Goal: Task Accomplishment & Management: Complete application form

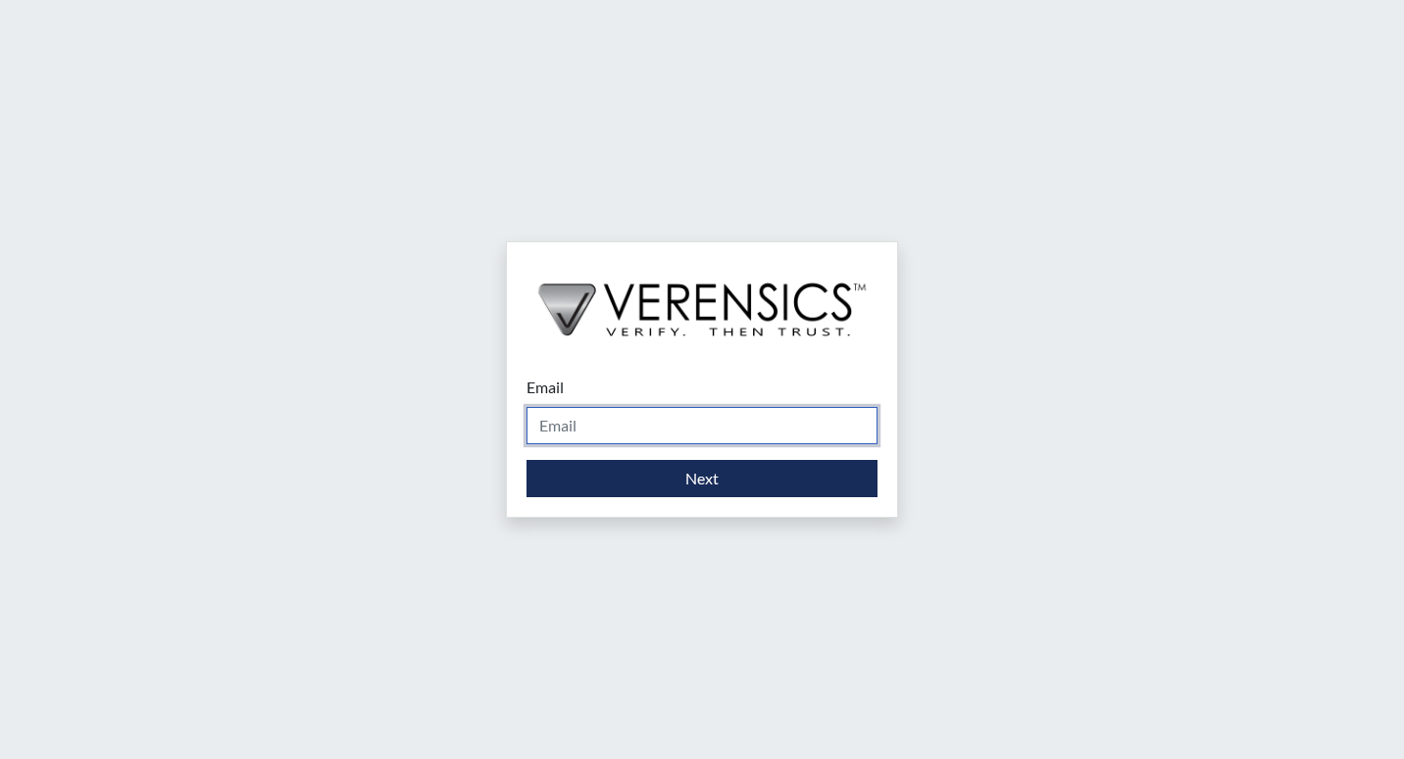
click at [663, 434] on input "Email" at bounding box center [702, 425] width 351 height 37
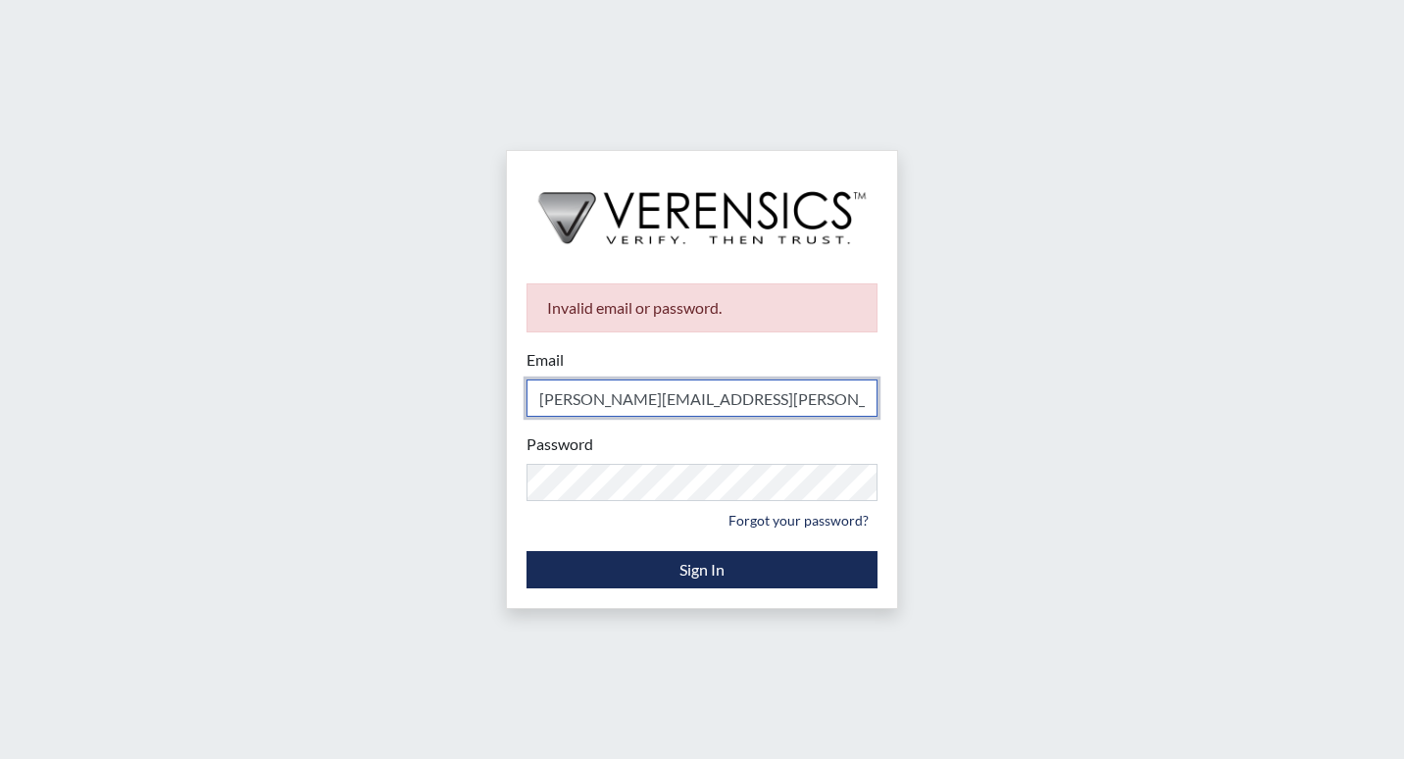
click at [635, 399] on input "[PERSON_NAME][EMAIL_ADDRESS][PERSON_NAME][DOMAIN_NAME]" at bounding box center [702, 397] width 351 height 37
type input "[PERSON_NAME][EMAIL_ADDRESS][DOMAIN_NAME]"
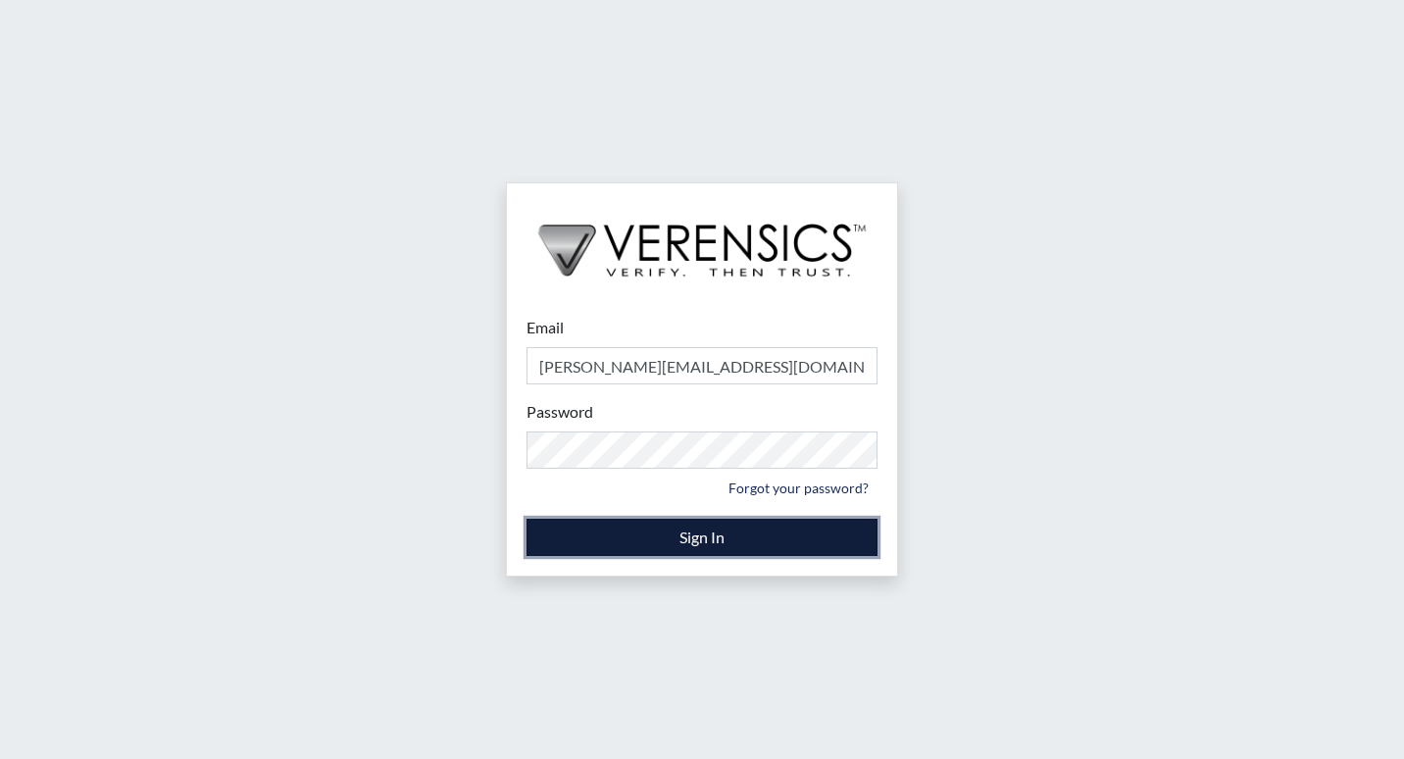
click at [694, 546] on button "Sign In" at bounding box center [702, 537] width 351 height 37
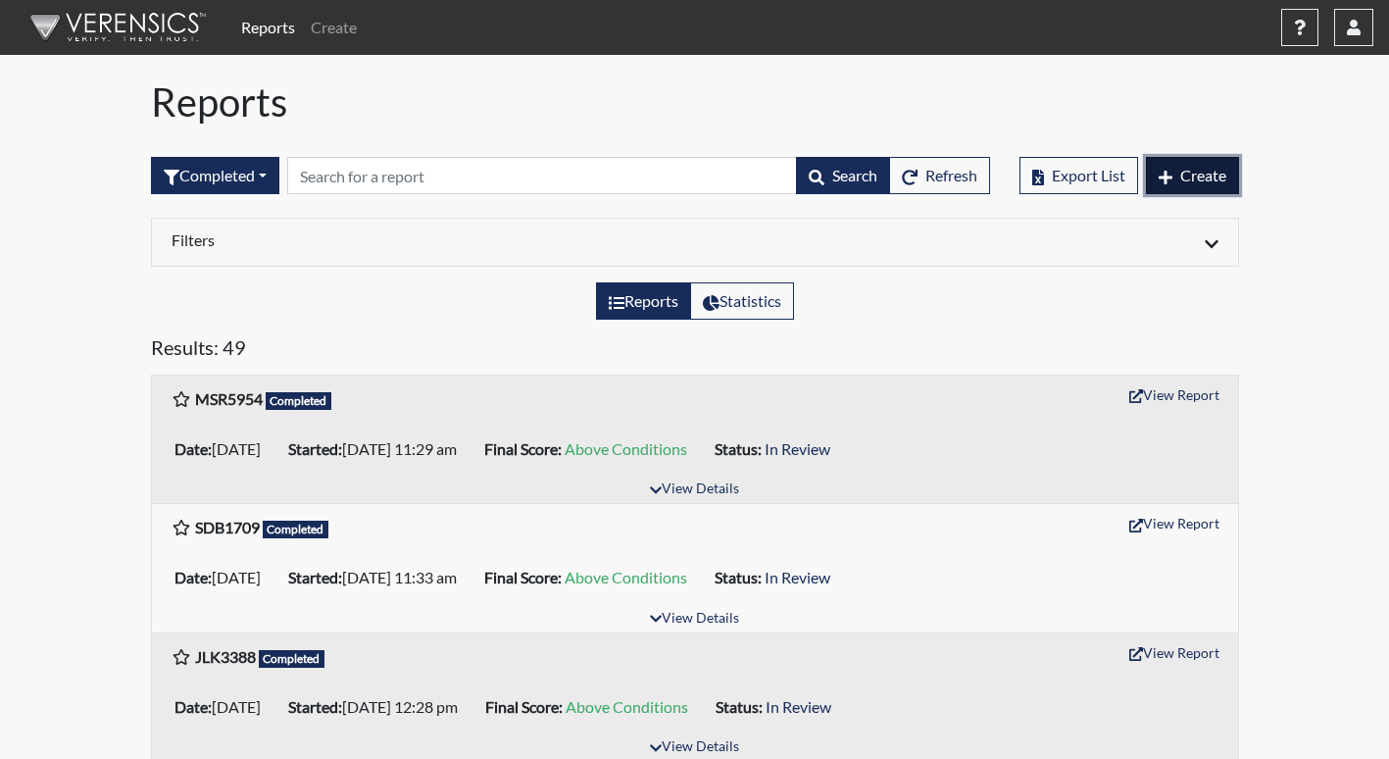
click at [1195, 185] on button "Create" at bounding box center [1192, 175] width 93 height 37
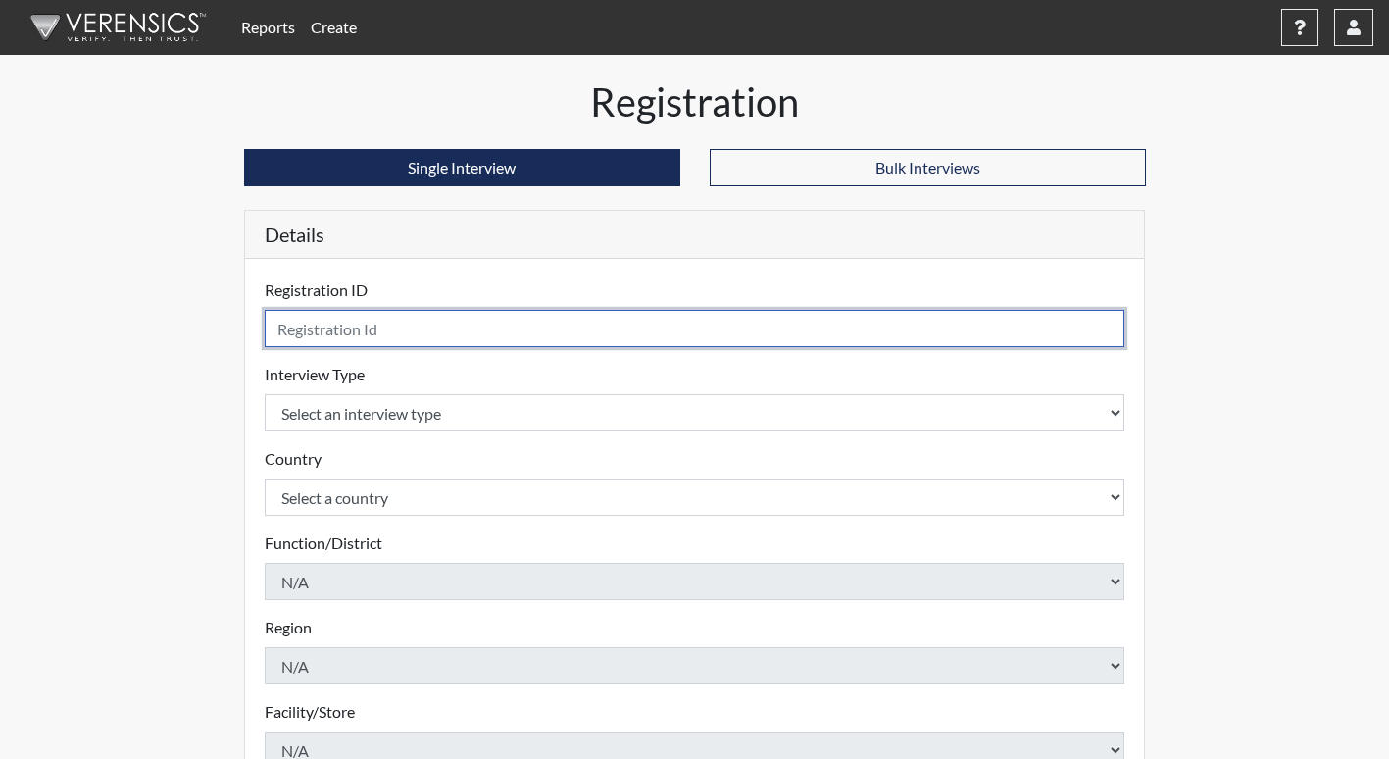
click at [610, 320] on input "text" at bounding box center [695, 328] width 861 height 37
type input "DSK7856"
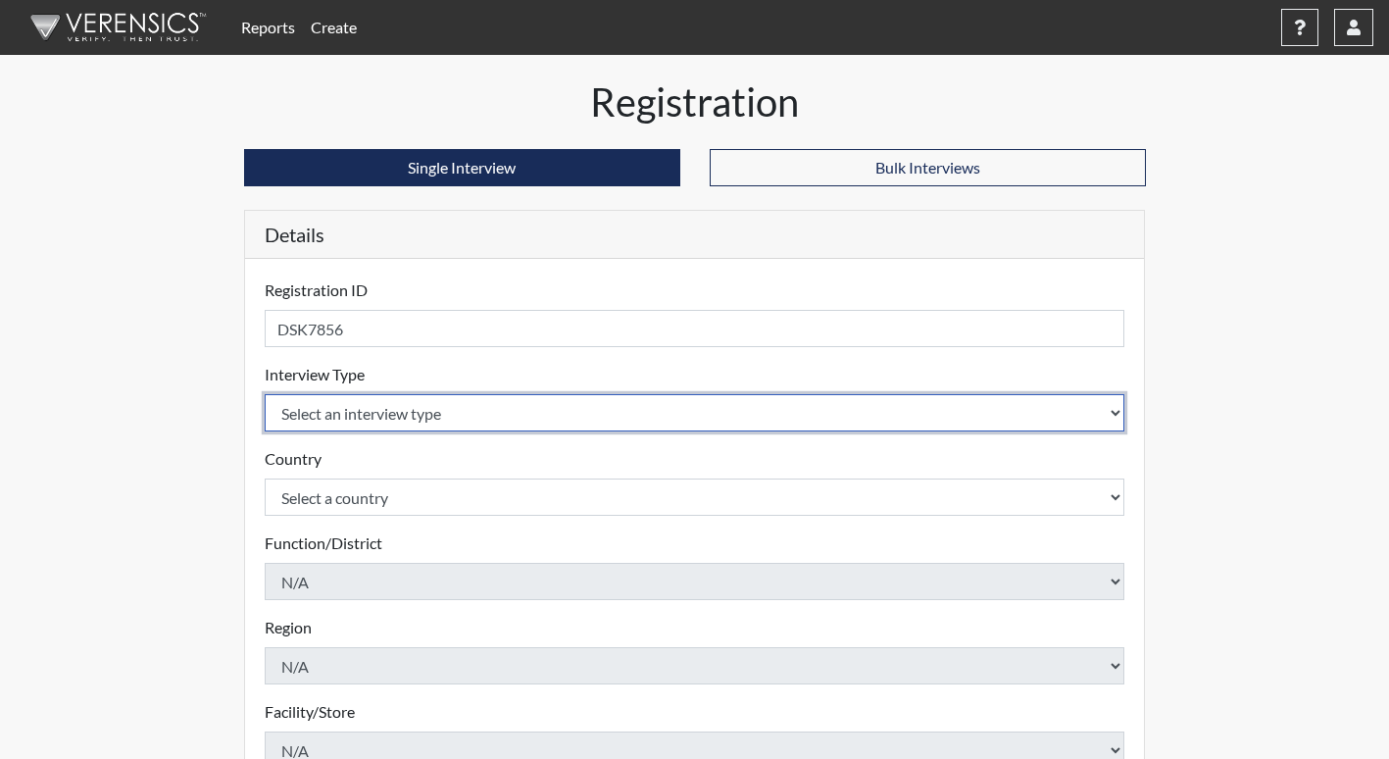
click at [556, 402] on select "Select an interview type Corrections Pre-Employment" at bounding box center [695, 412] width 861 height 37
select select "ff733e93-e1bf-11ea-9c9f-0eff0cf7eb8f"
click at [265, 394] on select "Select an interview type Corrections Pre-Employment" at bounding box center [695, 412] width 861 height 37
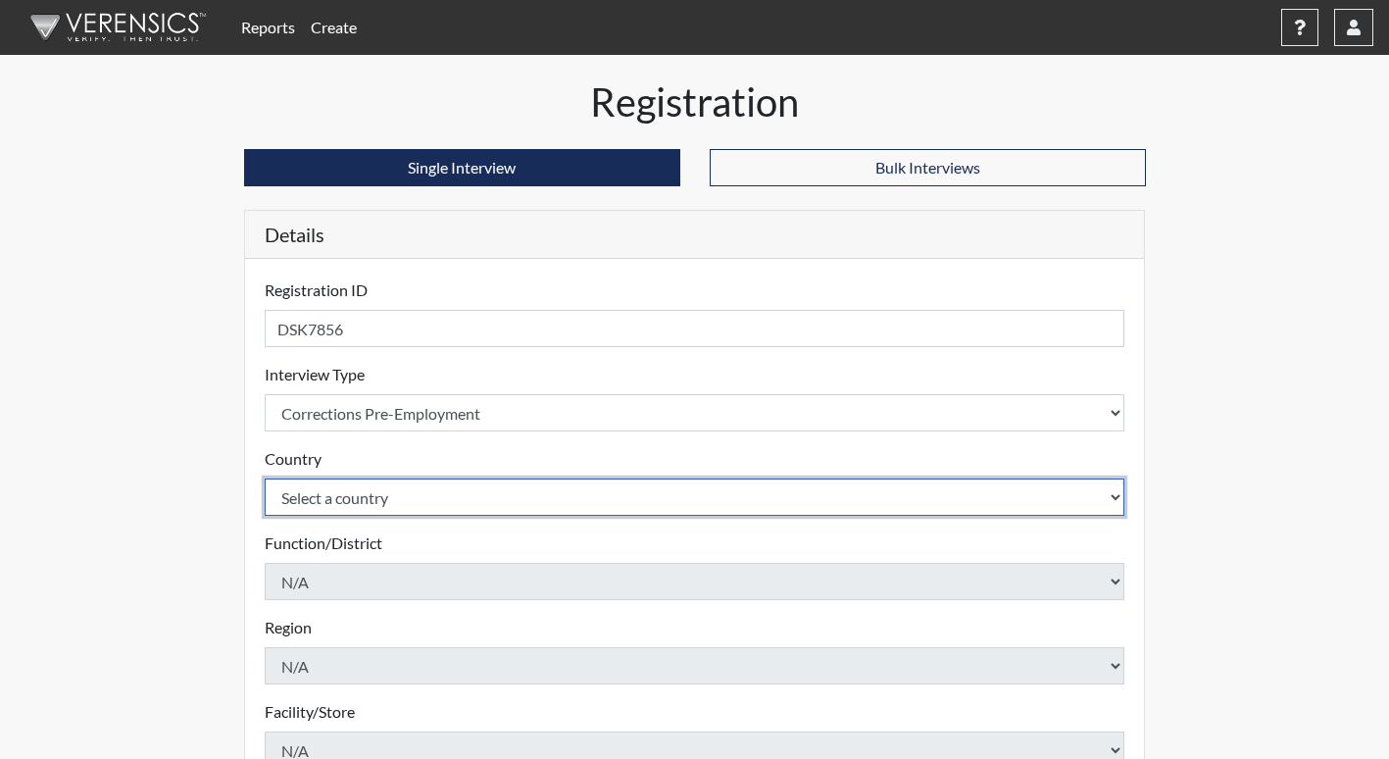
click at [562, 498] on select "Select a country [GEOGRAPHIC_DATA] [GEOGRAPHIC_DATA]" at bounding box center [695, 497] width 861 height 37
select select "united-states-of-[GEOGRAPHIC_DATA]"
click at [265, 479] on select "Select a country [GEOGRAPHIC_DATA] [GEOGRAPHIC_DATA]" at bounding box center [695, 497] width 861 height 37
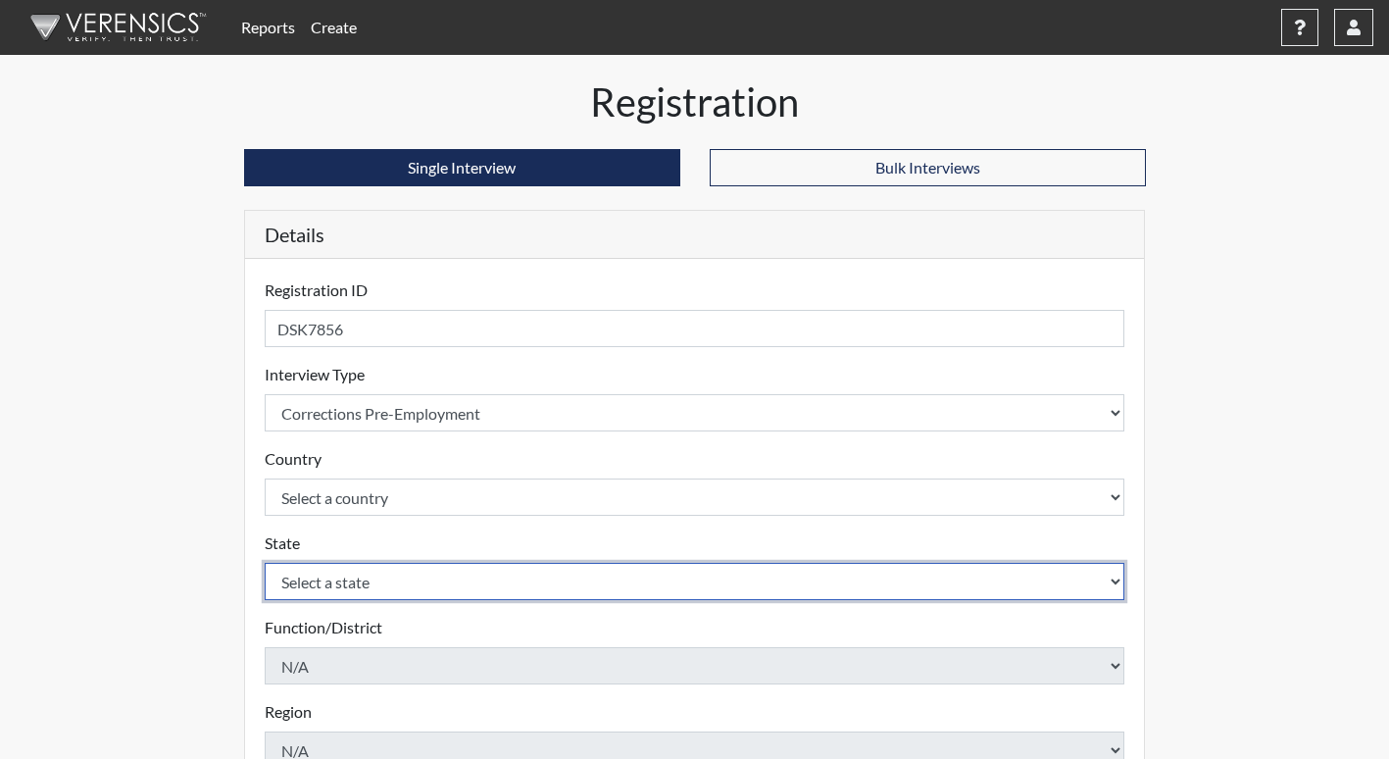
click at [869, 584] on select "Select a state [US_STATE] [US_STATE] [US_STATE] [US_STATE] [US_STATE] [US_STATE…" at bounding box center [695, 581] width 861 height 37
select select "GA"
click at [265, 563] on select "Select a state [US_STATE] [US_STATE] [US_STATE] [US_STATE] [US_STATE] [US_STATE…" at bounding box center [695, 581] width 861 height 37
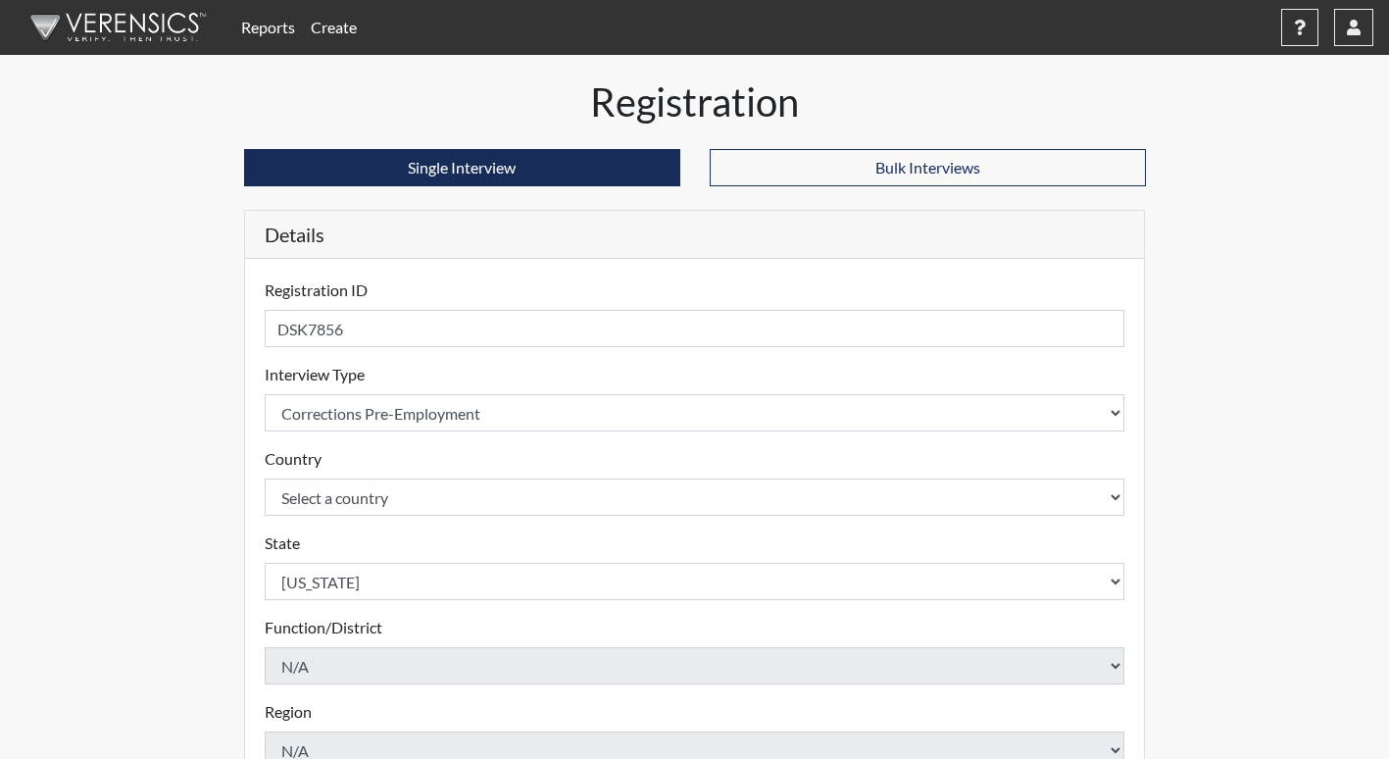
click at [1134, 536] on div "Registration ID DSK7856 Please provide a registration ID. Interview Type Select…" at bounding box center [695, 680] width 900 height 842
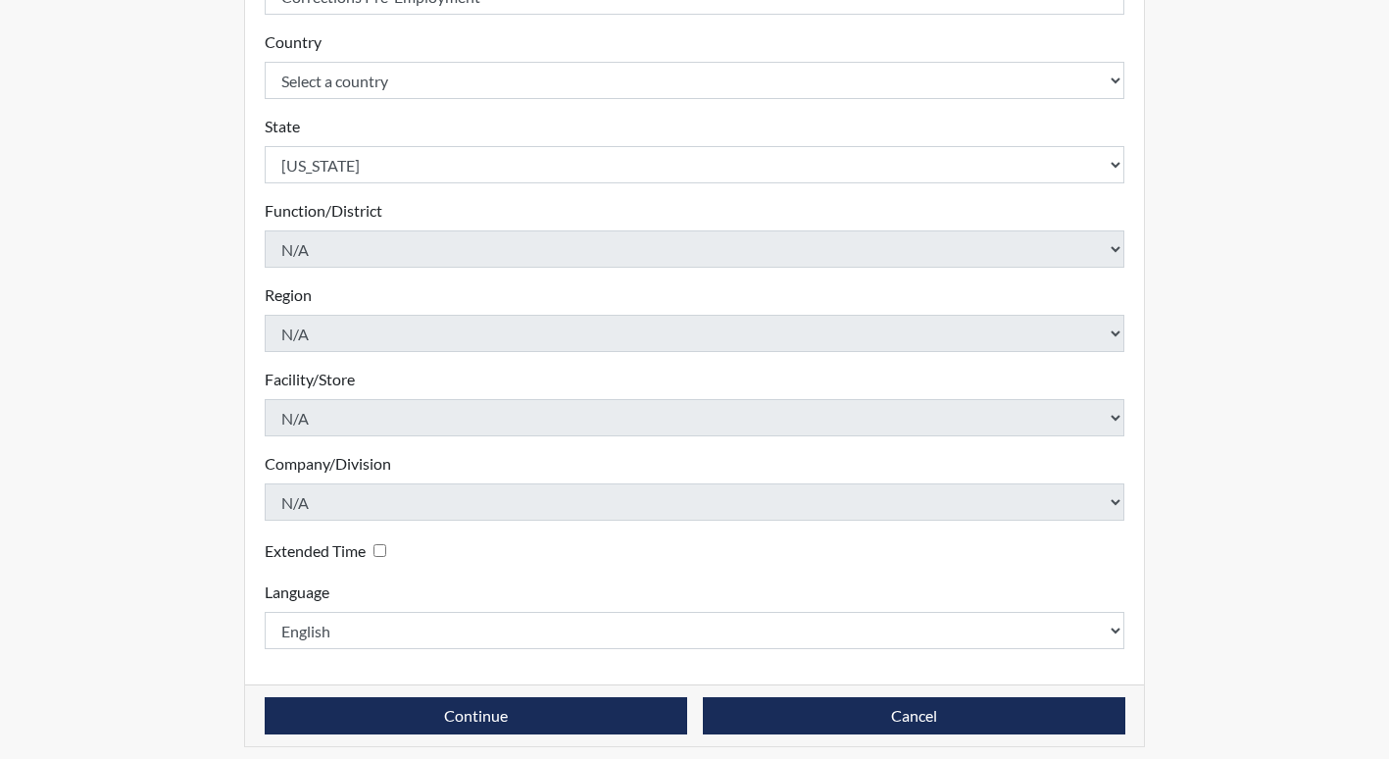
scroll to position [429, 0]
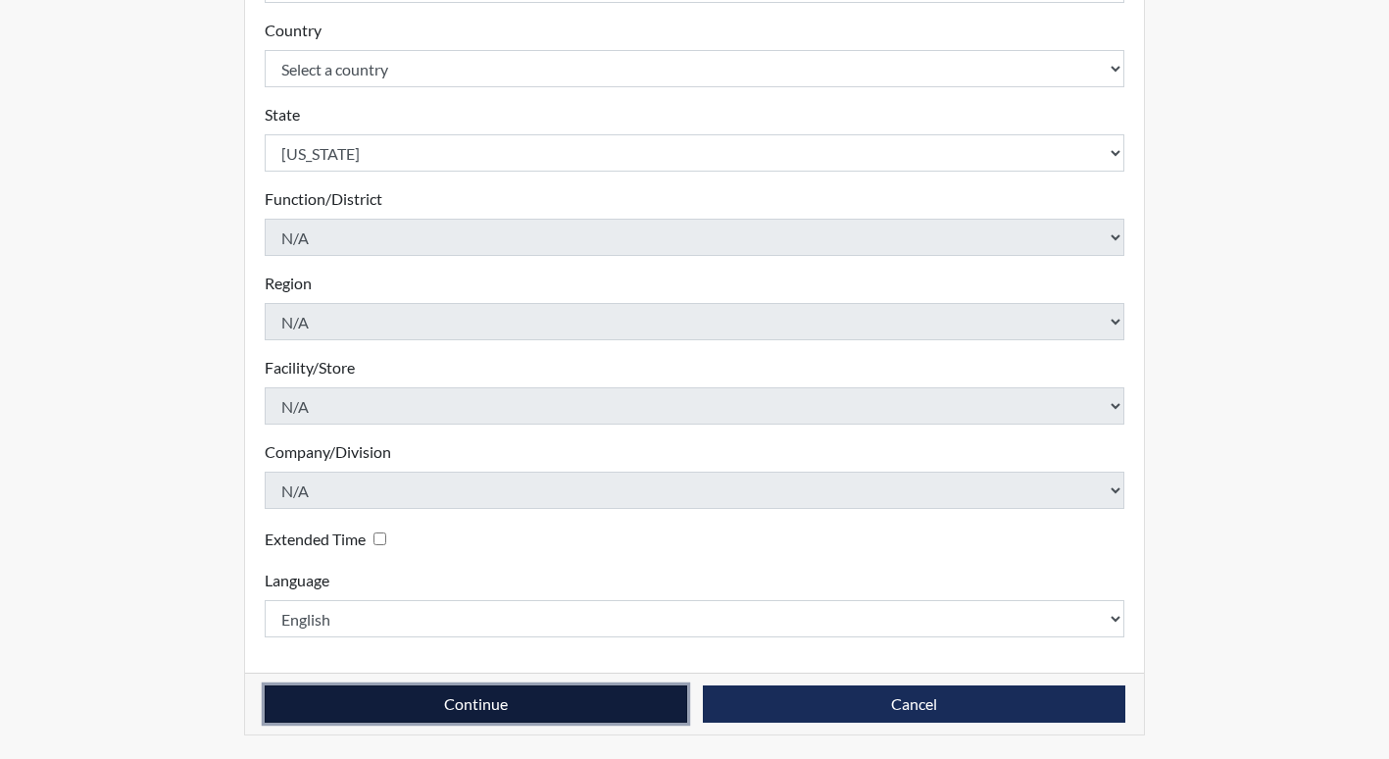
click at [557, 714] on button "Continue" at bounding box center [476, 703] width 423 height 37
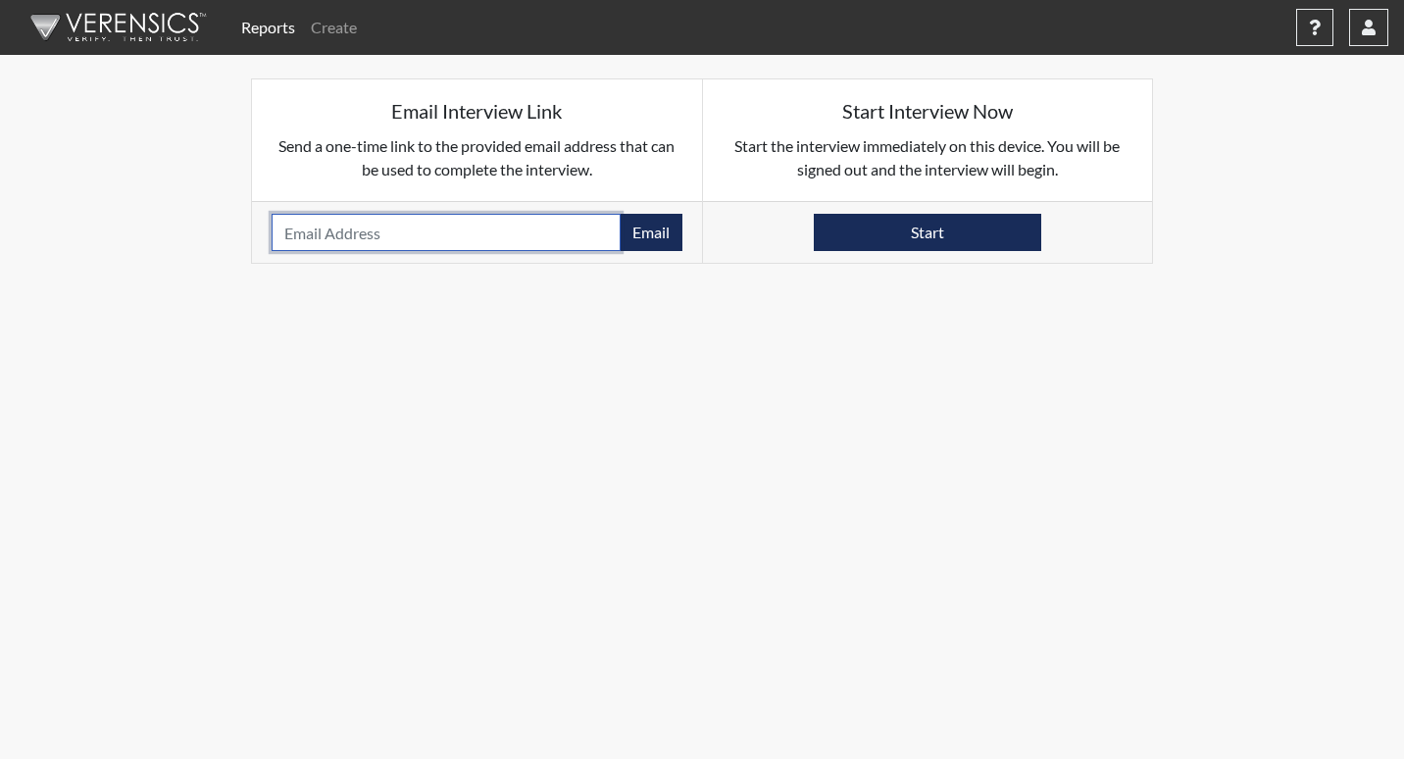
click at [438, 238] on input "email" at bounding box center [446, 232] width 349 height 37
type input "[PERSON_NAME][EMAIL_ADDRESS][DOMAIN_NAME]"
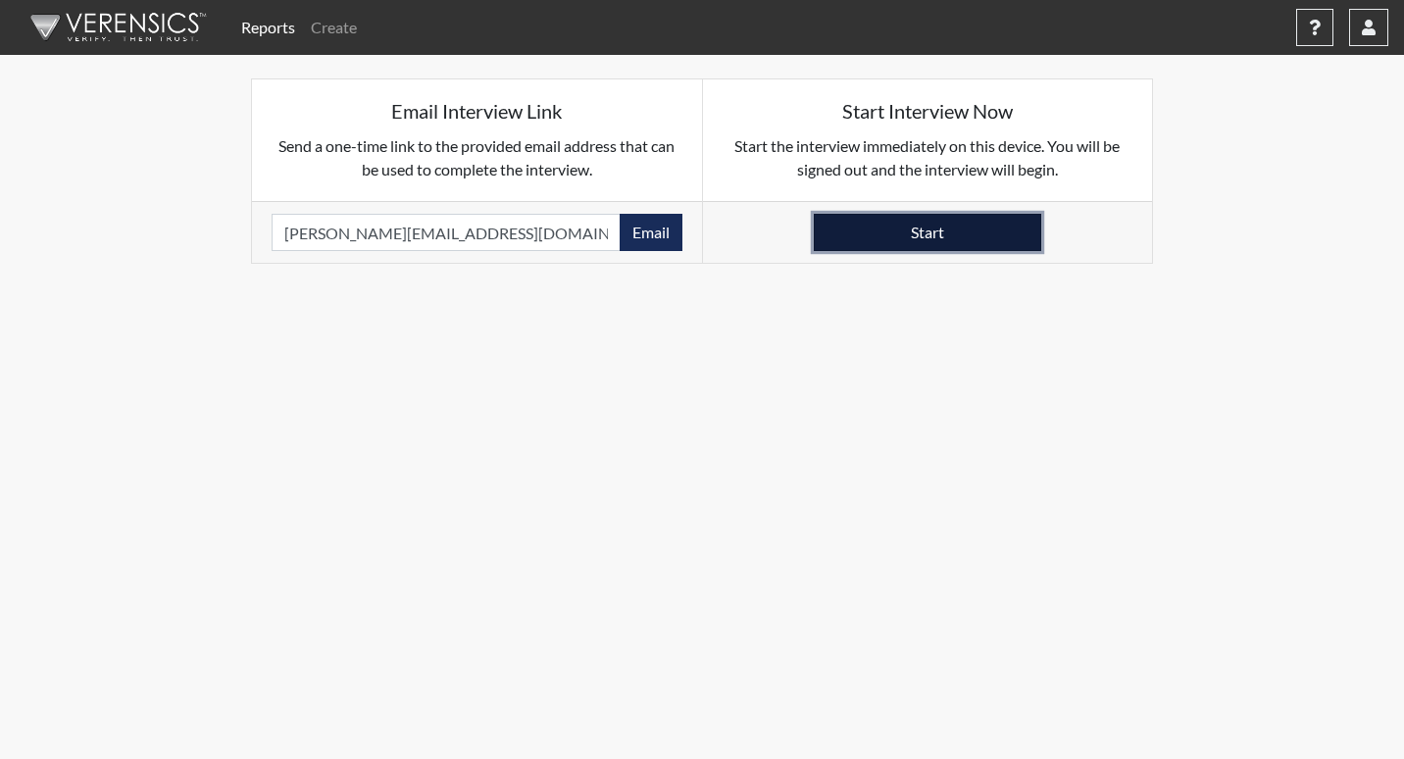
click at [985, 236] on button "Start" at bounding box center [927, 232] width 227 height 37
